Goal: Navigation & Orientation: Find specific page/section

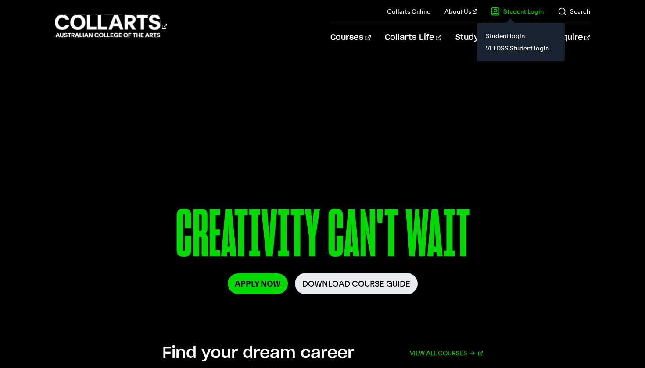
click at [516, 9] on link "Student Login" at bounding box center [517, 11] width 53 height 9
click at [513, 38] on link "Student login" at bounding box center [521, 36] width 74 height 12
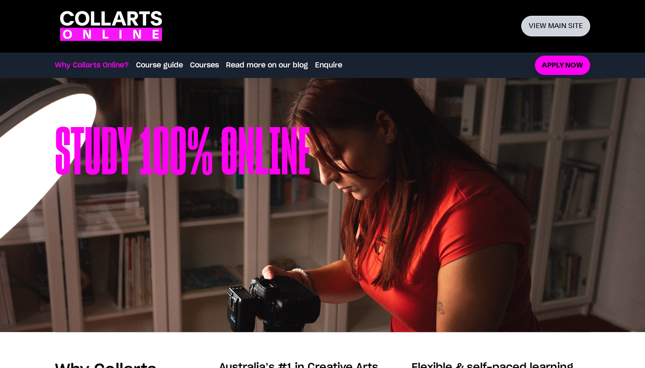
click at [568, 25] on link "View main site" at bounding box center [555, 26] width 69 height 21
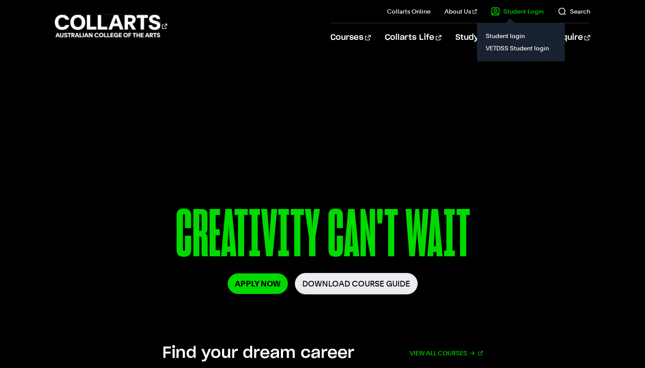
click at [516, 13] on link "Student Login" at bounding box center [517, 11] width 53 height 9
click at [514, 46] on link "VETDSS Student login" at bounding box center [521, 48] width 74 height 12
